Goal: Information Seeking & Learning: Learn about a topic

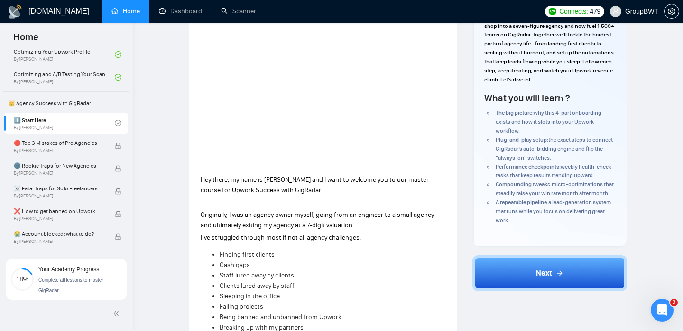
scroll to position [131, 0]
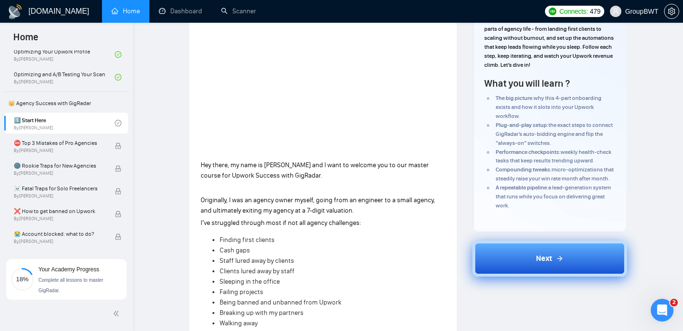
click at [545, 257] on button "Next" at bounding box center [549, 259] width 155 height 36
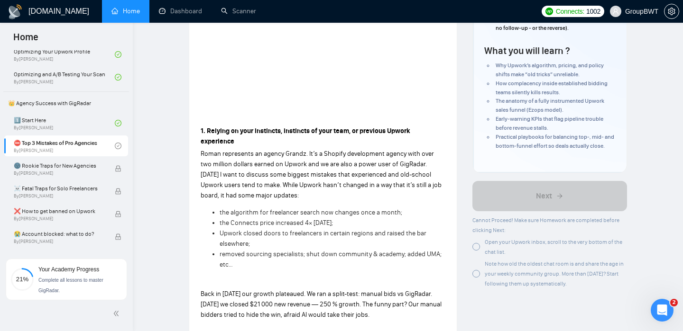
scroll to position [202, 0]
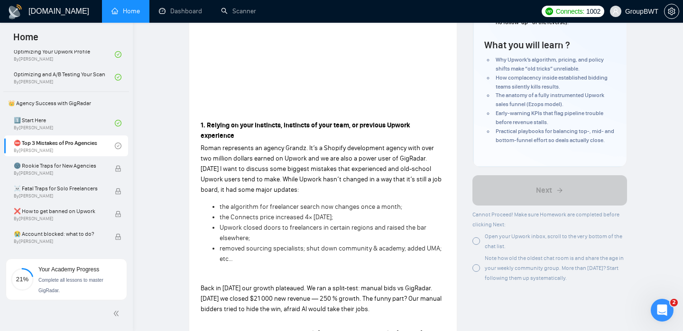
click at [477, 244] on div at bounding box center [476, 242] width 8 height 8
click at [476, 271] on div at bounding box center [476, 269] width 8 height 8
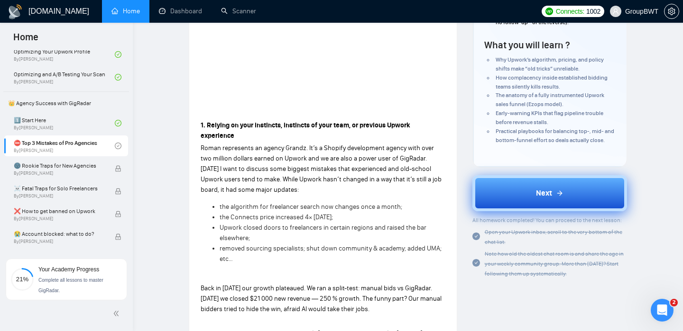
click at [540, 204] on button "Next" at bounding box center [549, 193] width 155 height 36
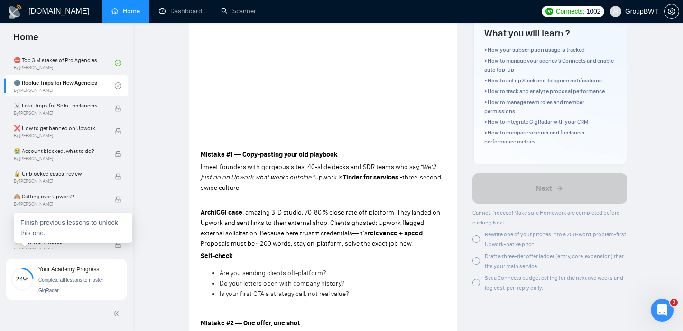
scroll to position [226, 0]
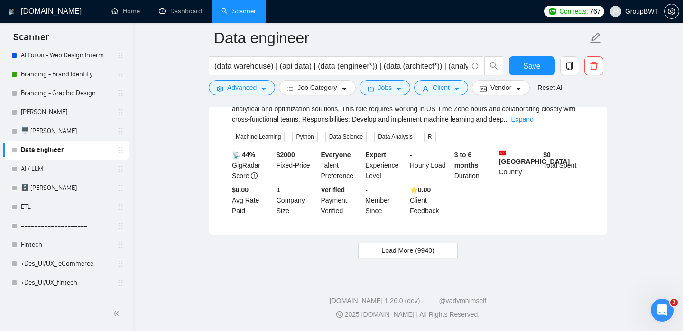
scroll to position [16916, 0]
click at [369, 255] on button "Load More (9940)" at bounding box center [407, 250] width 99 height 15
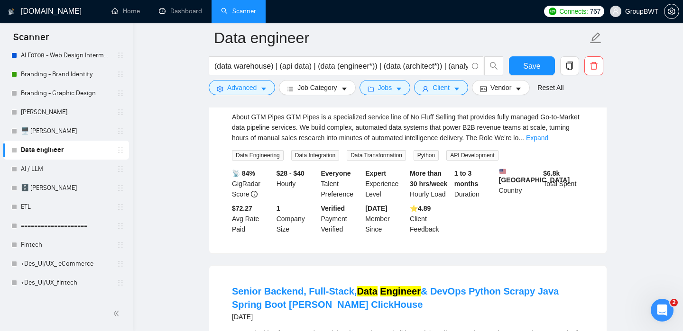
scroll to position [17230, 0]
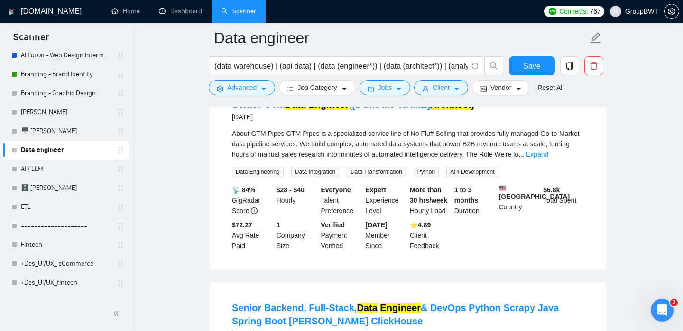
scroll to position [17242, 0]
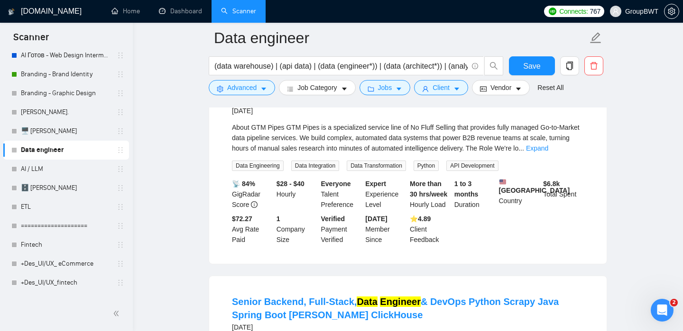
drag, startPoint x: 301, startPoint y: 222, endPoint x: 564, endPoint y: 225, distance: 263.6
copy div "Please include examples of previous projects related to API integration or auto…"
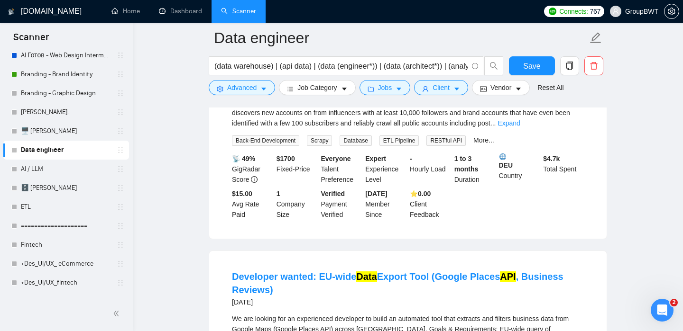
scroll to position [17484, 0]
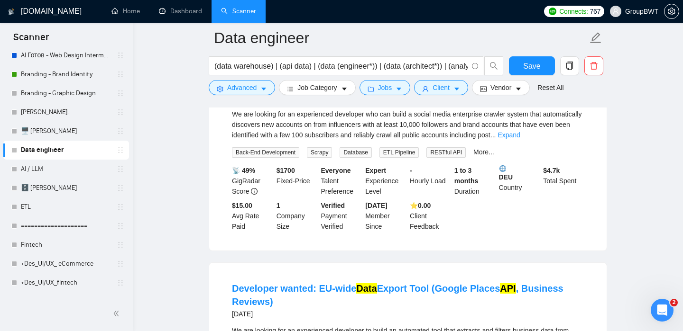
scroll to position [17644, 0]
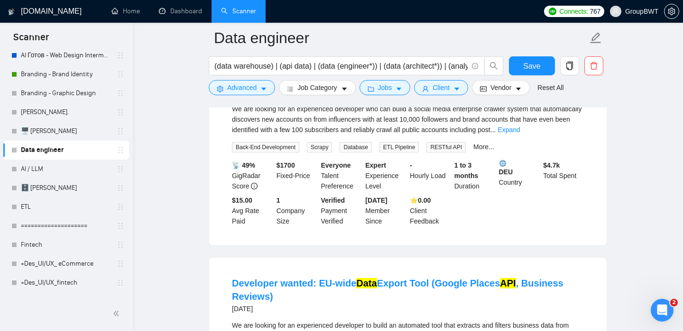
drag, startPoint x: 232, startPoint y: 127, endPoint x: 350, endPoint y: 205, distance: 141.6
copy div "About GTM Pipes GTM Pipes is a specialized service line of No Fluff Selling tha…"
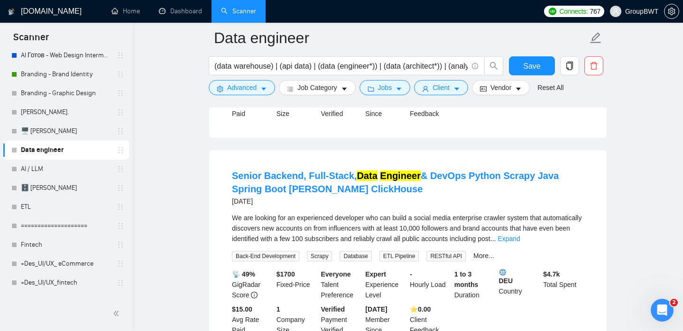
scroll to position [17532, 0]
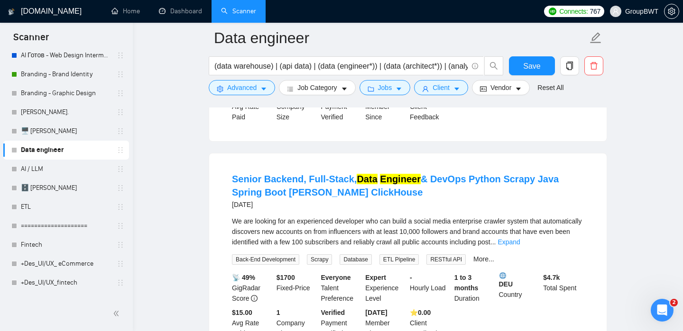
copy div "About GTM Pipes GTM Pipes is a specialized service line of No Fluff Selling tha…"
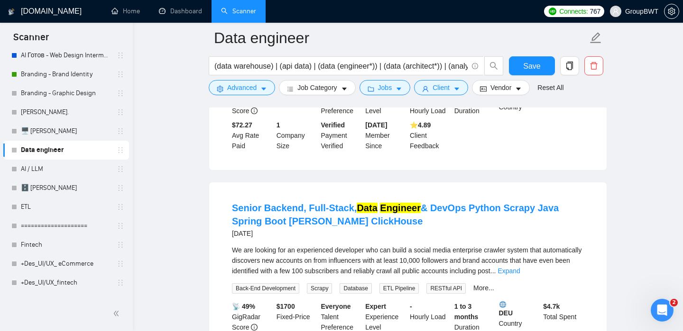
scroll to position [17496, 0]
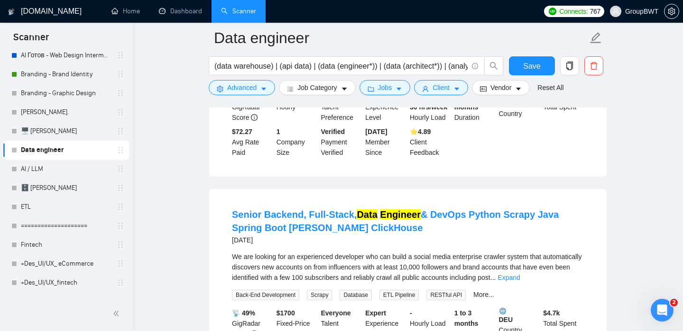
drag, startPoint x: 230, startPoint y: 129, endPoint x: 440, endPoint y: 132, distance: 210.0
copy link "Senior GTM Data Engineer (Clay.com Architect)"
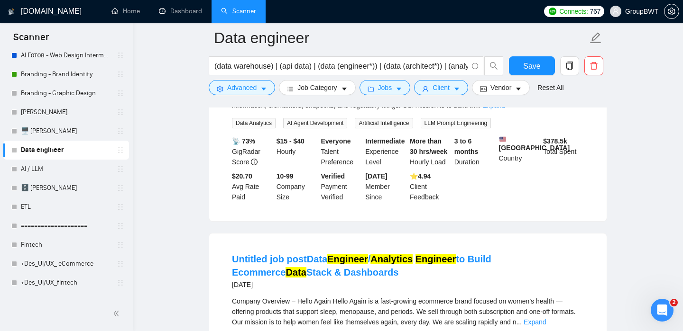
scroll to position [18312, 0]
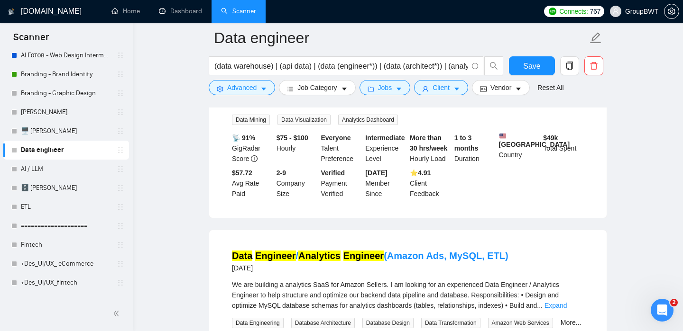
scroll to position [18616, 0]
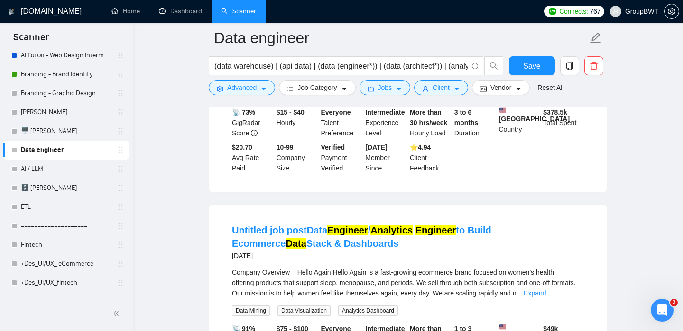
scroll to position [18622, 0]
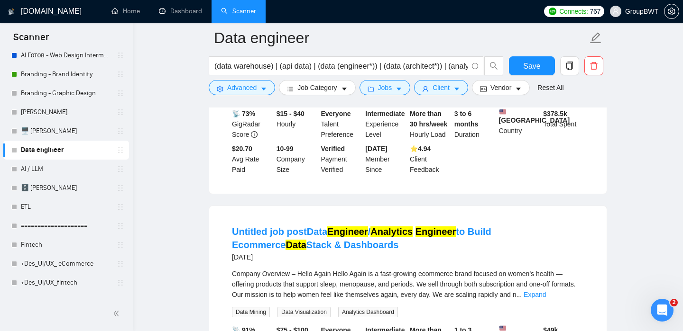
drag, startPoint x: 278, startPoint y: 220, endPoint x: 338, endPoint y: 218, distance: 59.8
copy div "early-stage product"
drag, startPoint x: 446, startPoint y: 208, endPoint x: 483, endPoint y: 204, distance: 36.7
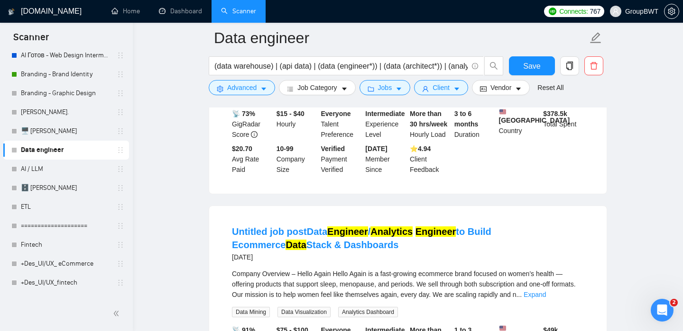
copy div "from scratch"
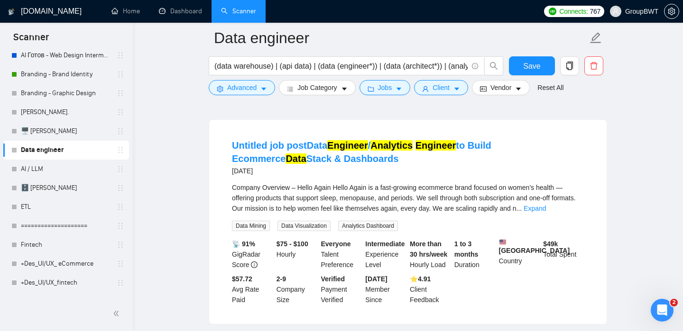
scroll to position [18710, 0]
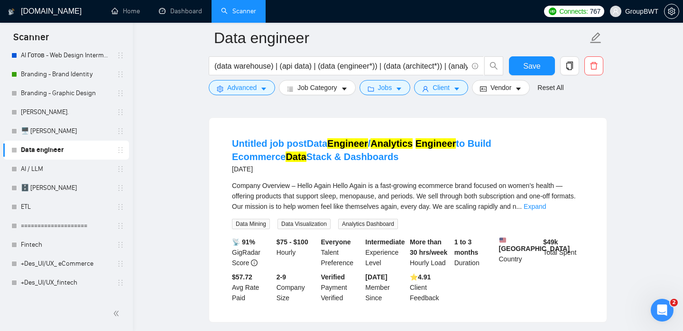
drag, startPoint x: 323, startPoint y: 141, endPoint x: 351, endPoint y: 141, distance: 28.0
copy div "prototype"
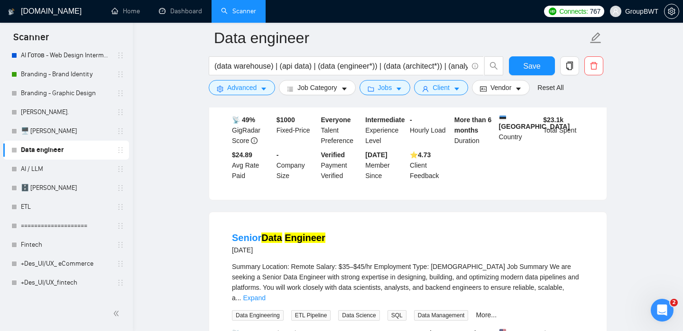
scroll to position [19037, 0]
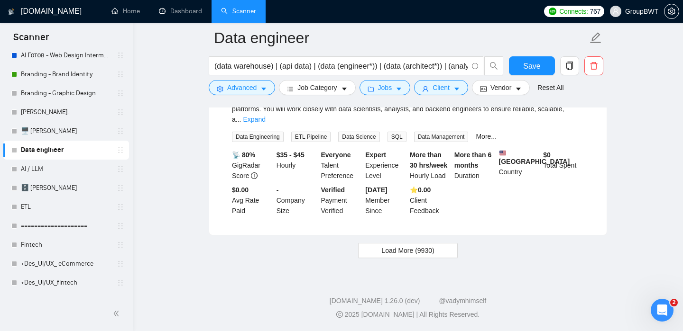
scroll to position [19803, 0]
click at [265, 123] on link "Expand" at bounding box center [254, 120] width 22 height 8
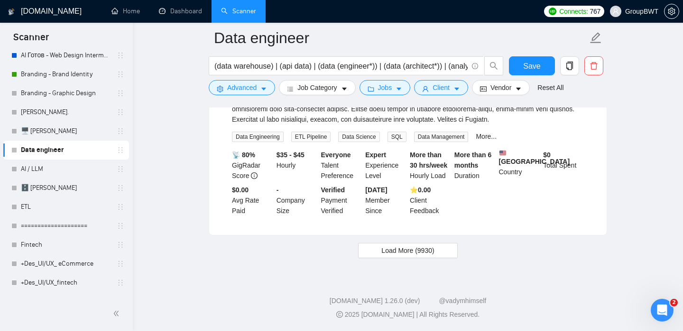
scroll to position [19901, 0]
